Goal: Task Accomplishment & Management: Manage account settings

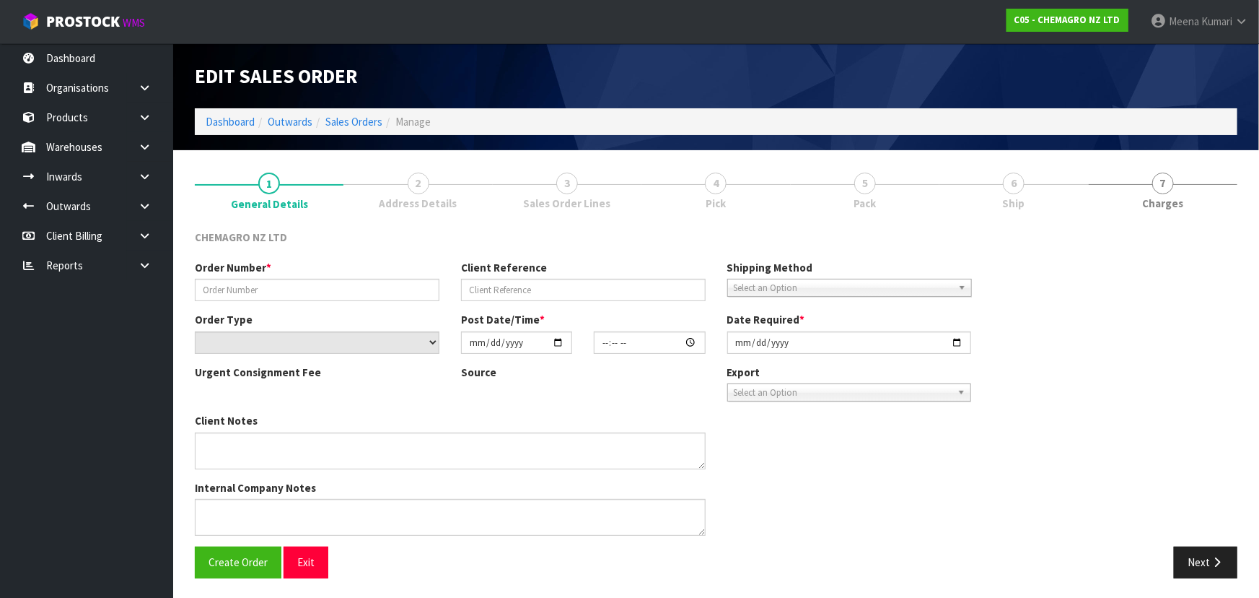
type input "9947"
select select "number:0"
type input "2025-10-01"
type input "08:48:00.000"
type input "2025-10-01"
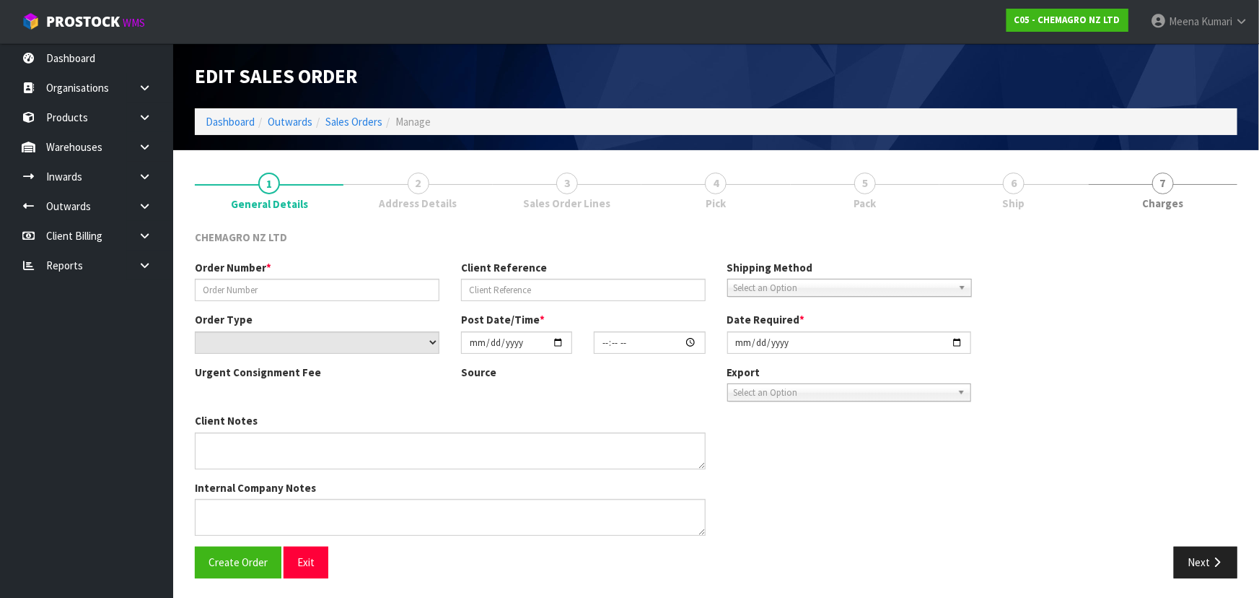
type textarea "PLEASE PICK PALLET OF 54X TERBHEX AND REMOVE 4"
type textarea "COLLECTION FROM MAINFREIGHT CALL JOHN ON 0274934020 TO LET ME KNOW THAT MAINFRE…"
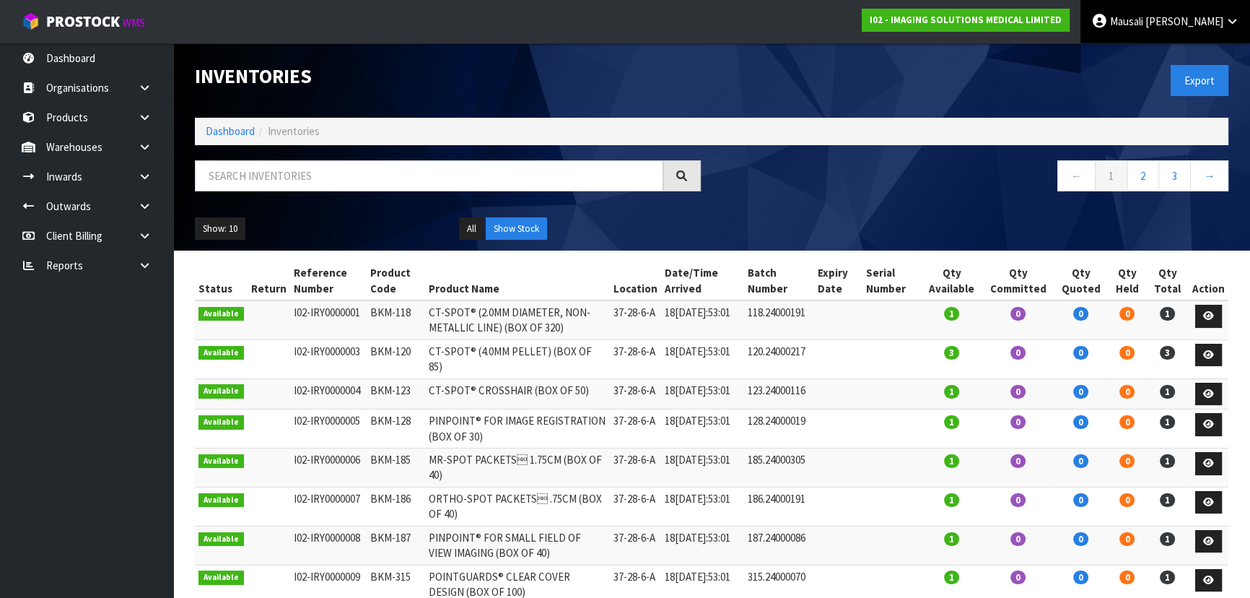
click at [1181, 14] on link "Mausali Tito" at bounding box center [1165, 21] width 170 height 43
click at [1184, 51] on link "Logout" at bounding box center [1192, 57] width 114 height 19
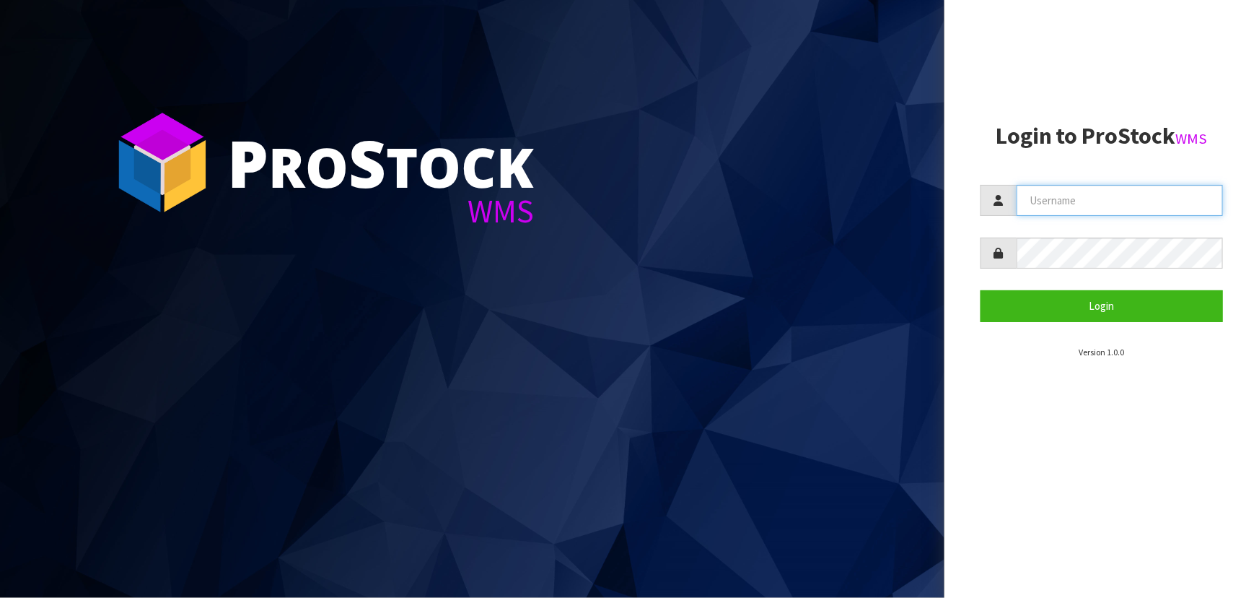
click at [1176, 209] on input "text" at bounding box center [1120, 200] width 206 height 31
type input "Hayrinna"
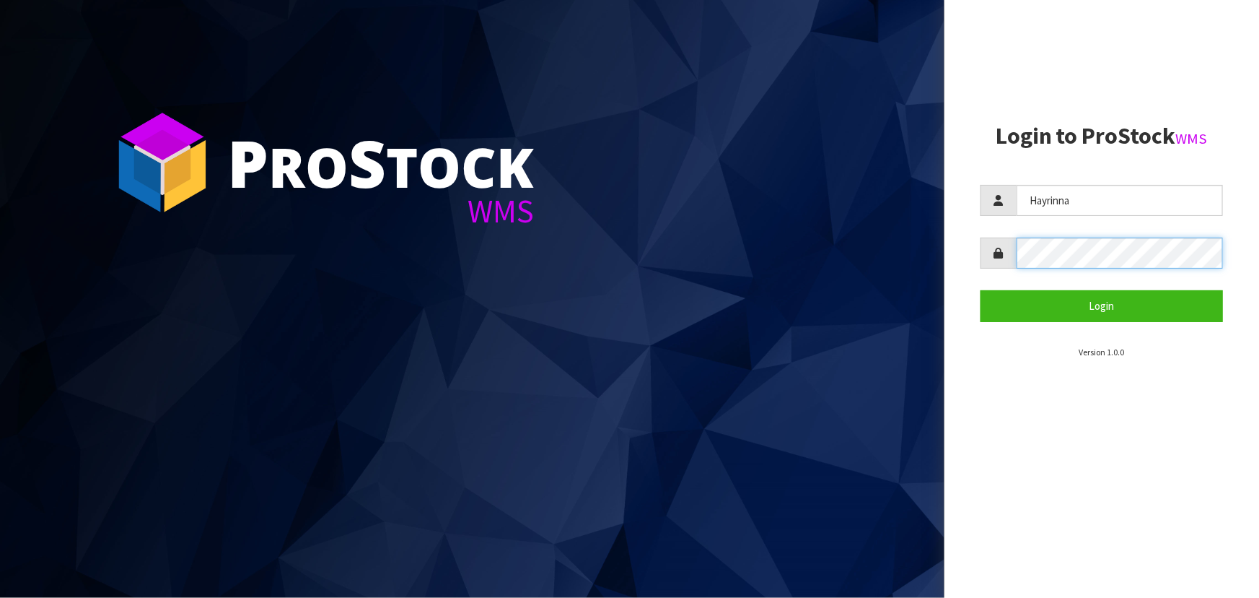
click at [981, 290] on button "Login" at bounding box center [1102, 305] width 242 height 31
